Goal: Information Seeking & Learning: Learn about a topic

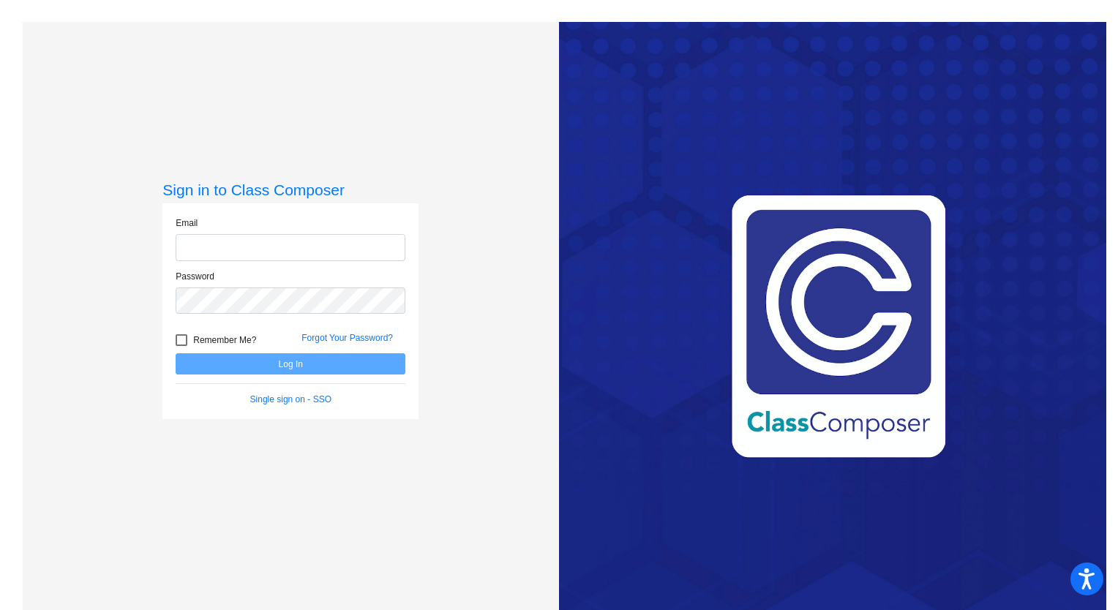
type input "[PERSON_NAME][EMAIL_ADDRESS][PERSON_NAME][DOMAIN_NAME]"
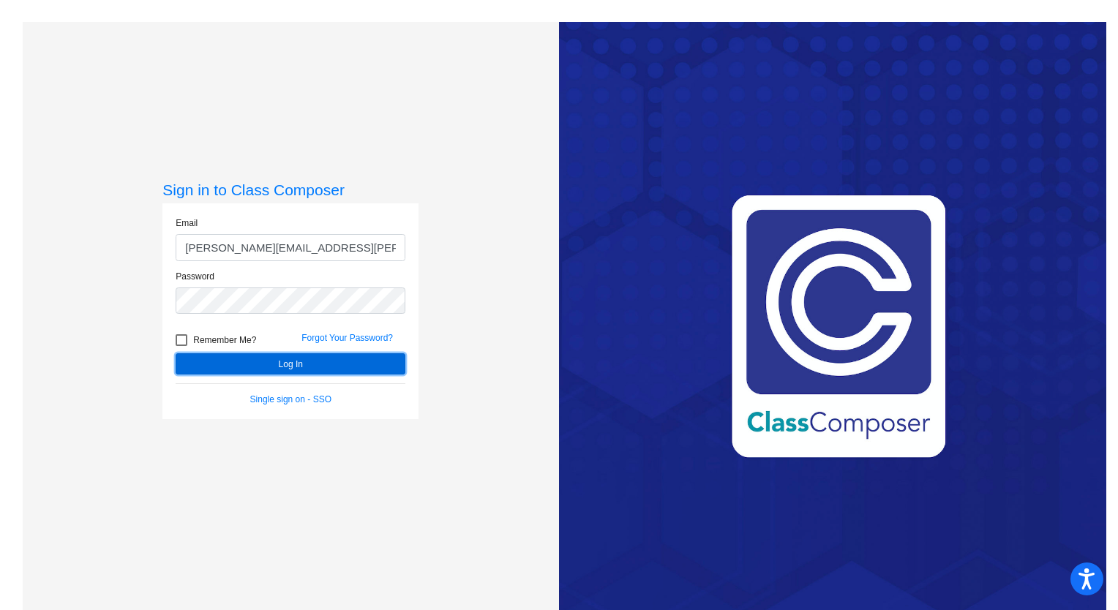
click at [332, 370] on button "Log In" at bounding box center [291, 363] width 230 height 21
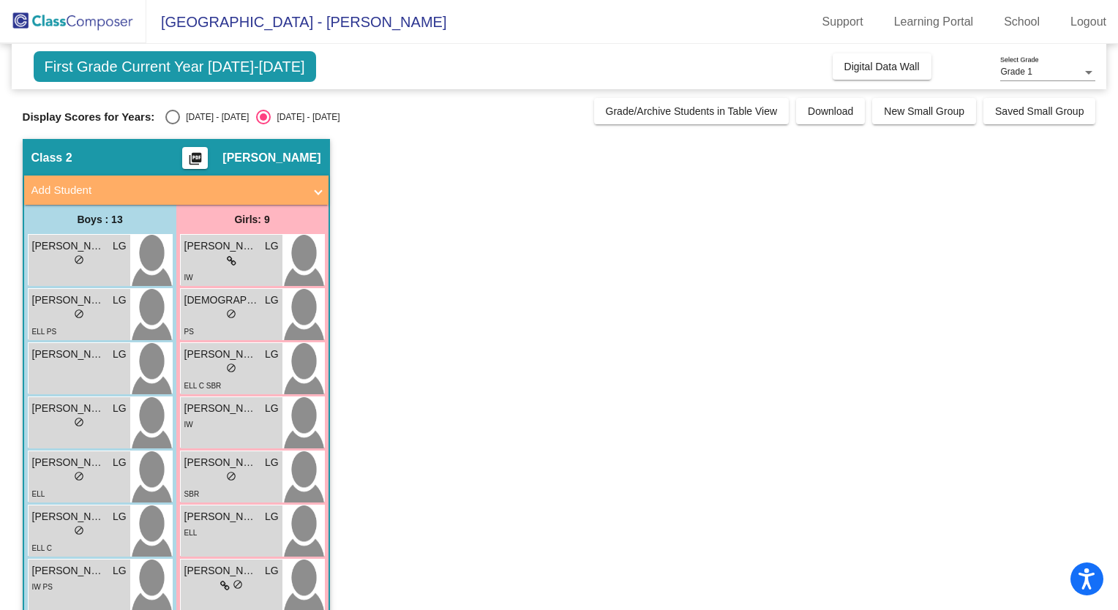
click at [165, 113] on div "Select an option" at bounding box center [172, 117] width 15 height 15
click at [172, 124] on input "[DATE] - [DATE]" at bounding box center [172, 124] width 1 height 1
radio input "true"
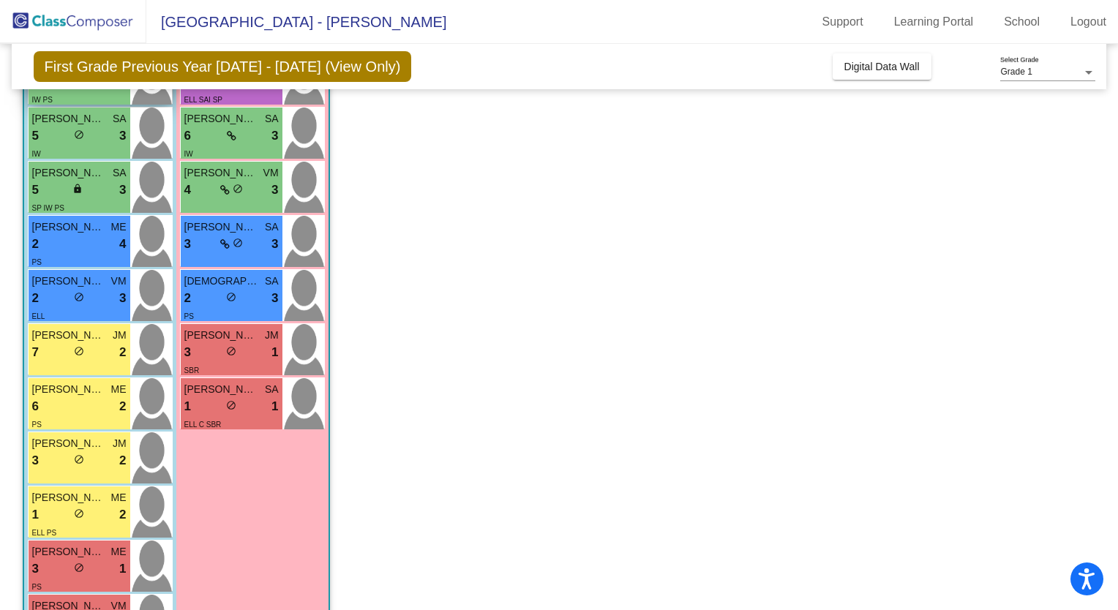
scroll to position [350, 0]
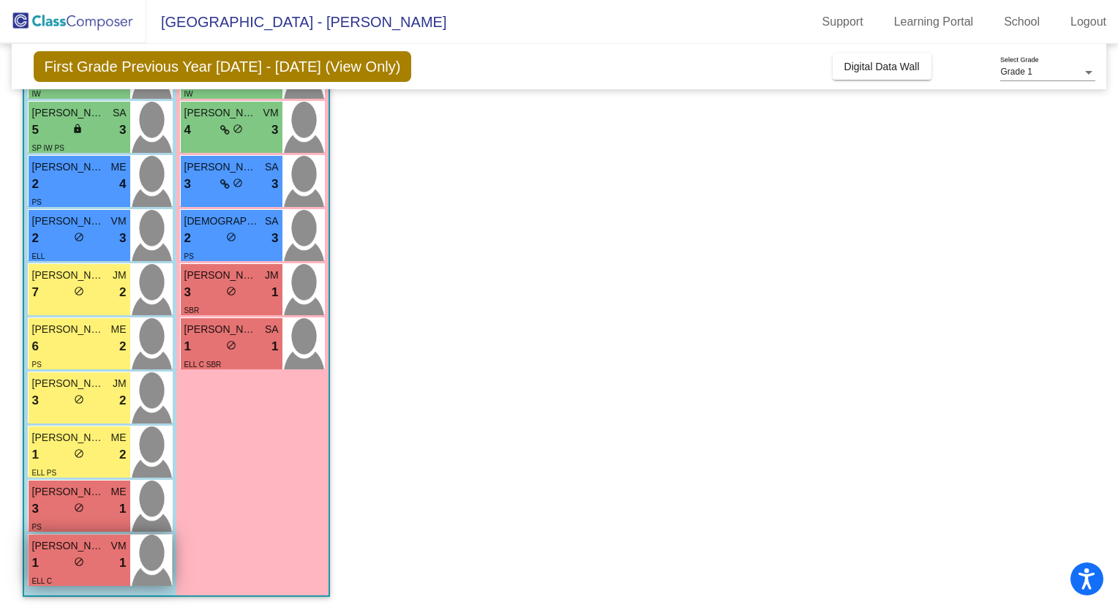
click at [86, 563] on div "1 lock do_not_disturb_alt 1" at bounding box center [79, 563] width 94 height 19
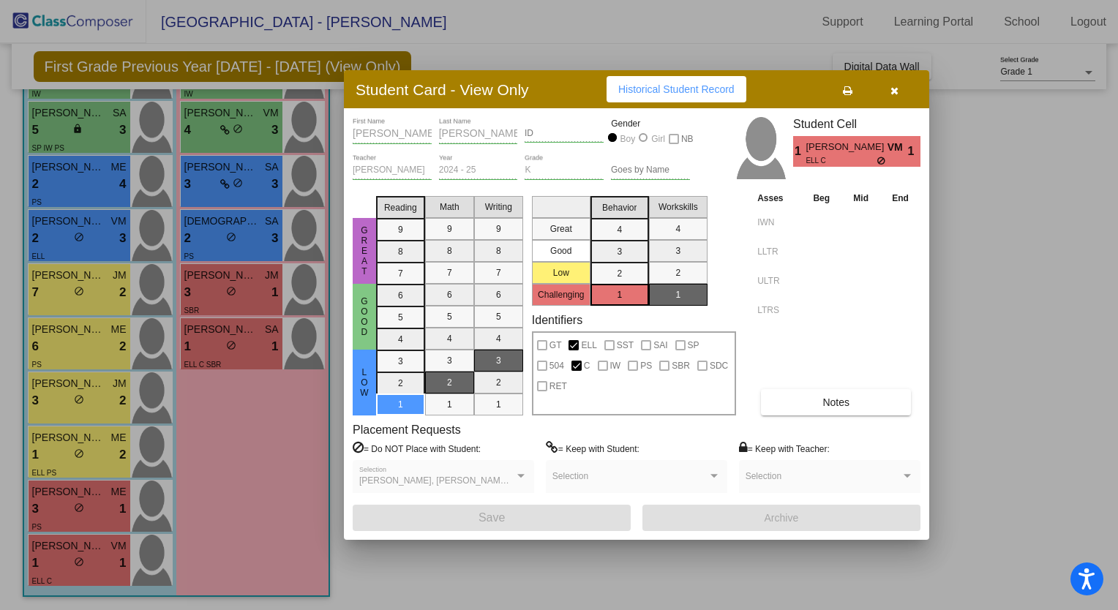
click at [789, 400] on button "Notes" at bounding box center [836, 402] width 150 height 26
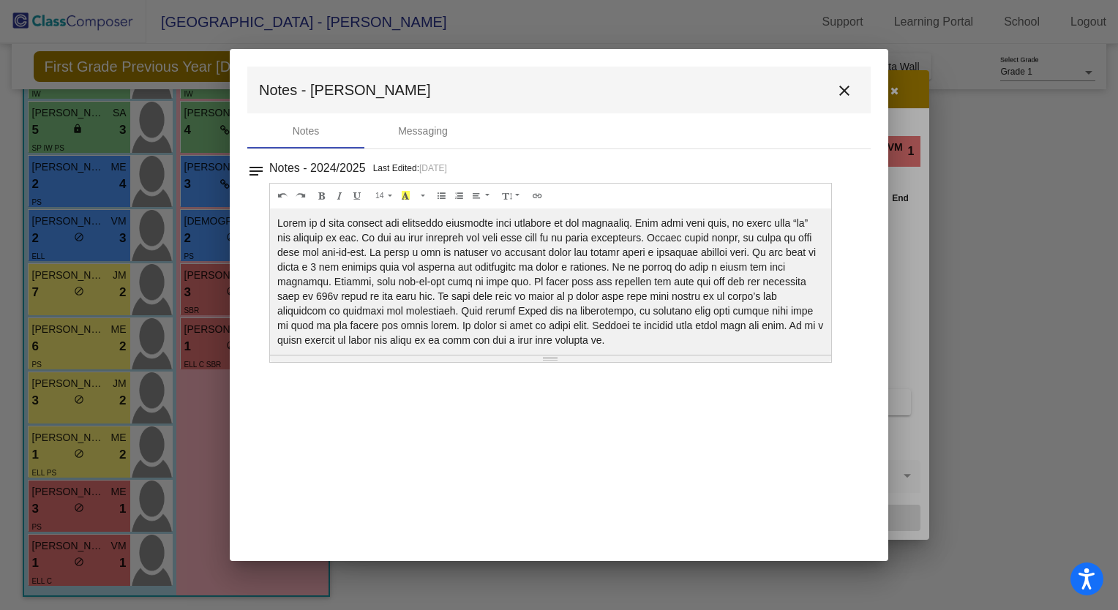
drag, startPoint x: 831, startPoint y: 274, endPoint x: 832, endPoint y: 321, distance: 46.8
click at [832, 321] on div "Notes - 2024/2025 Last Edited: [DATE] 14 8 9 10 11 12 14 18 24 36 Background Co…" at bounding box center [565, 260] width 592 height 205
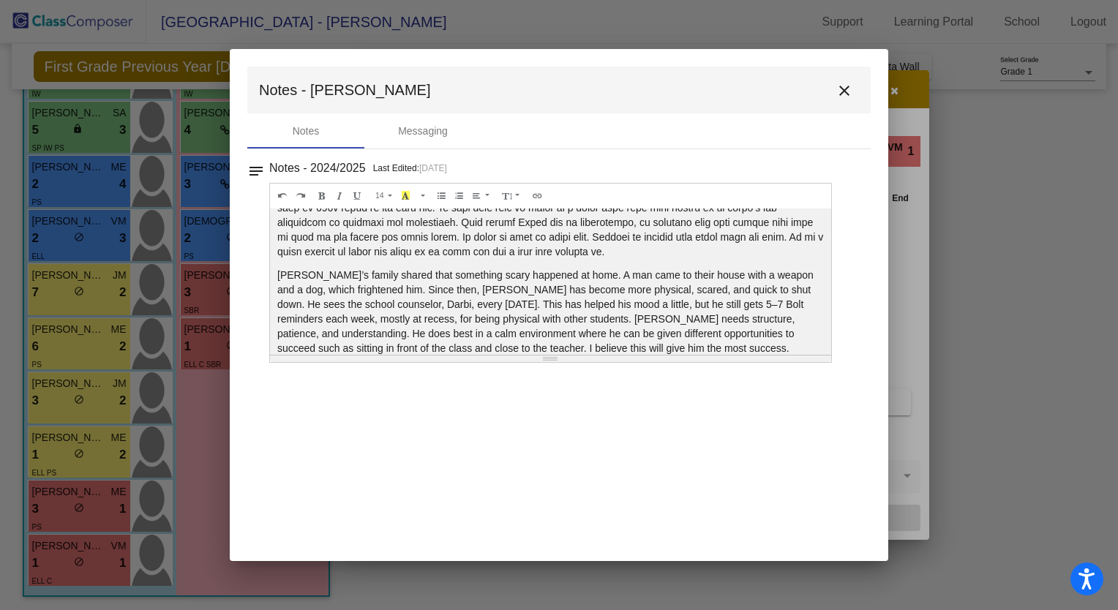
scroll to position [105, 0]
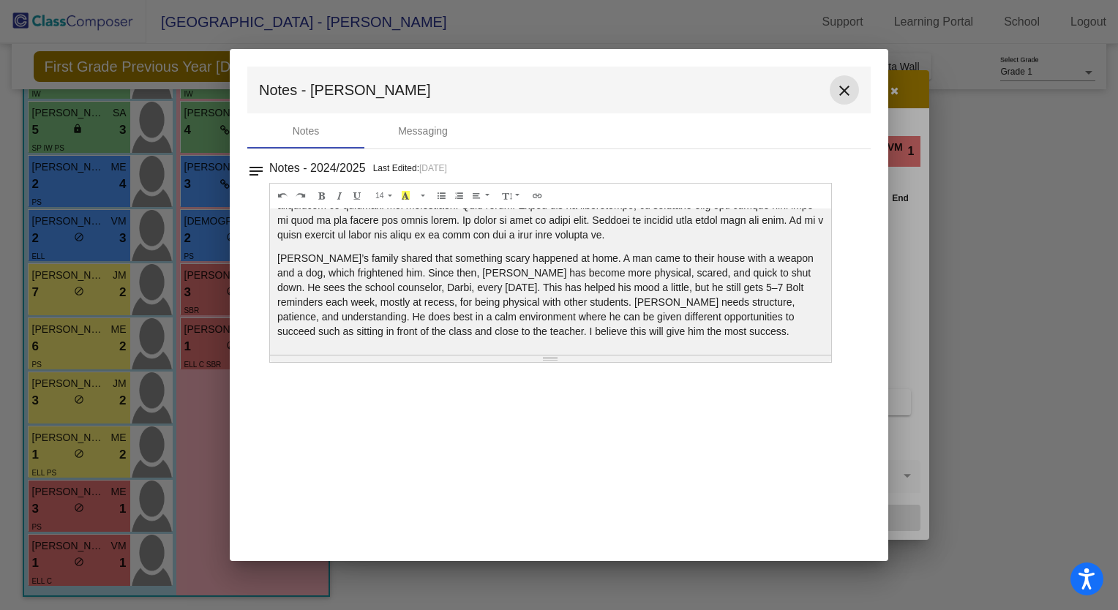
click at [846, 91] on mat-icon "close" at bounding box center [845, 91] width 18 height 18
